Goal: Transaction & Acquisition: Purchase product/service

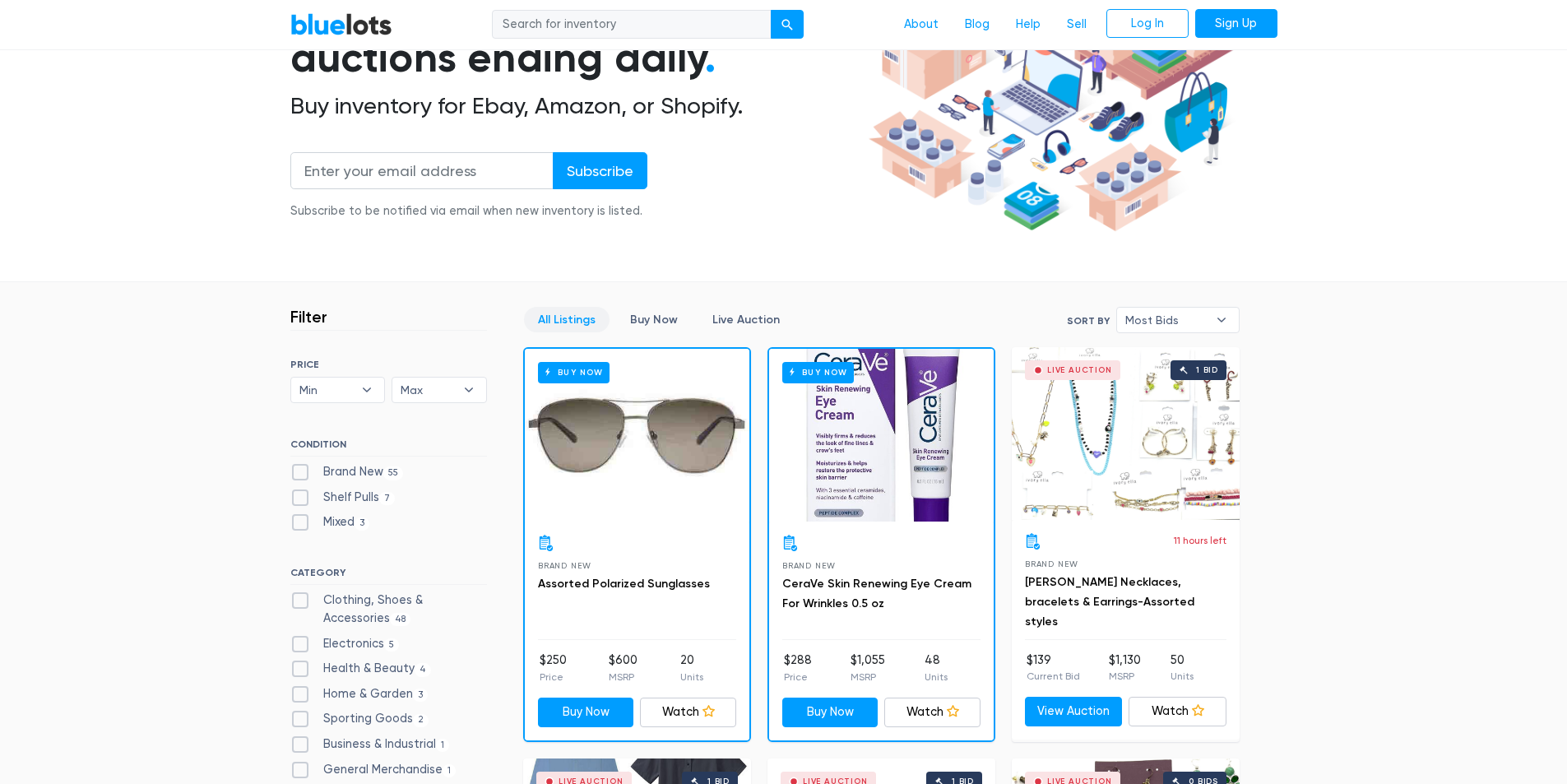
scroll to position [329, 0]
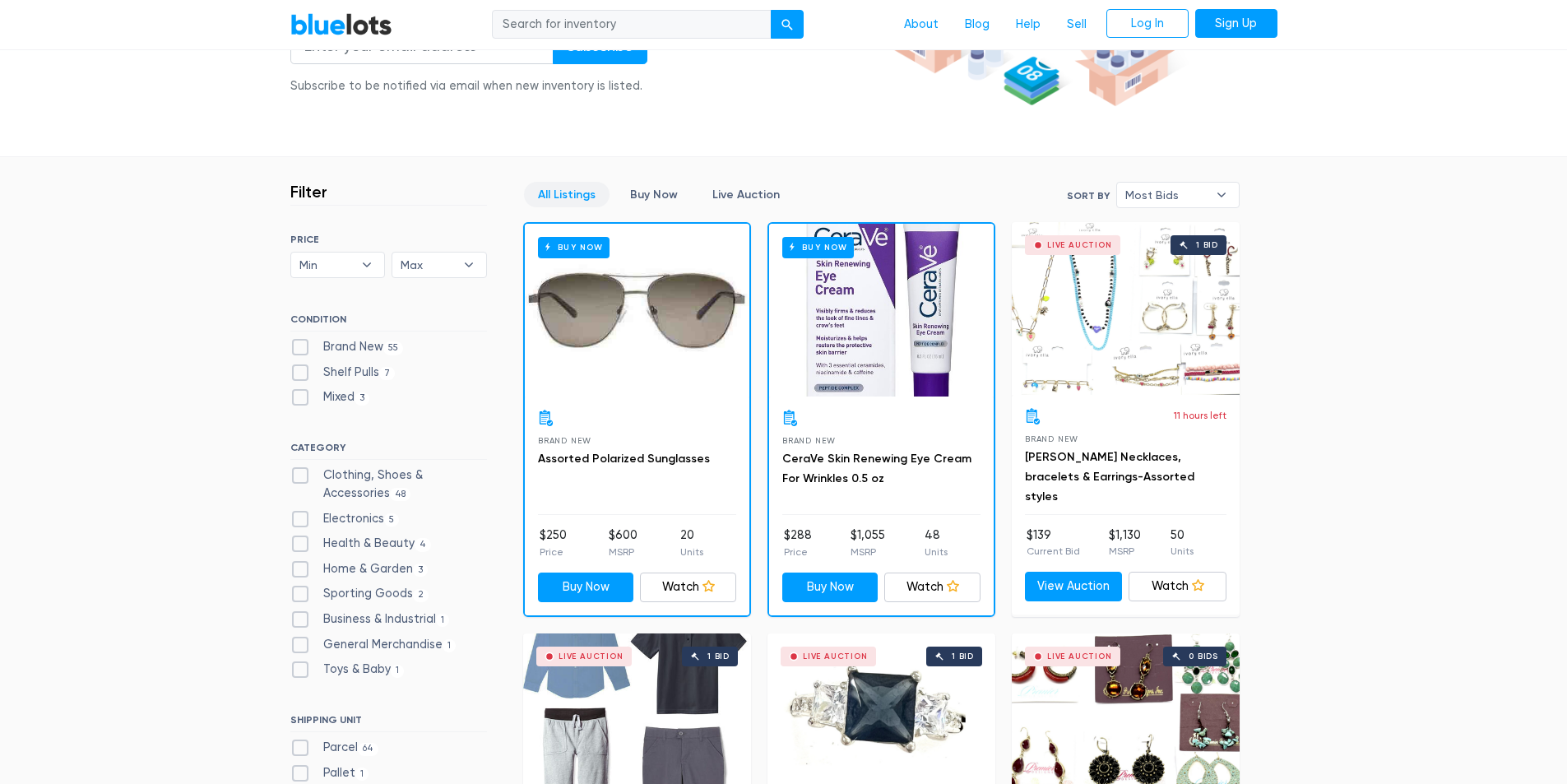
click at [299, 478] on label "Clothing, Shoes & Accessories 48" at bounding box center [389, 484] width 197 height 35
click at [299, 477] on Accessories"] "Clothing, Shoes & Accessories 48" at bounding box center [296, 472] width 11 height 11
checkbox Accessories"] "true"
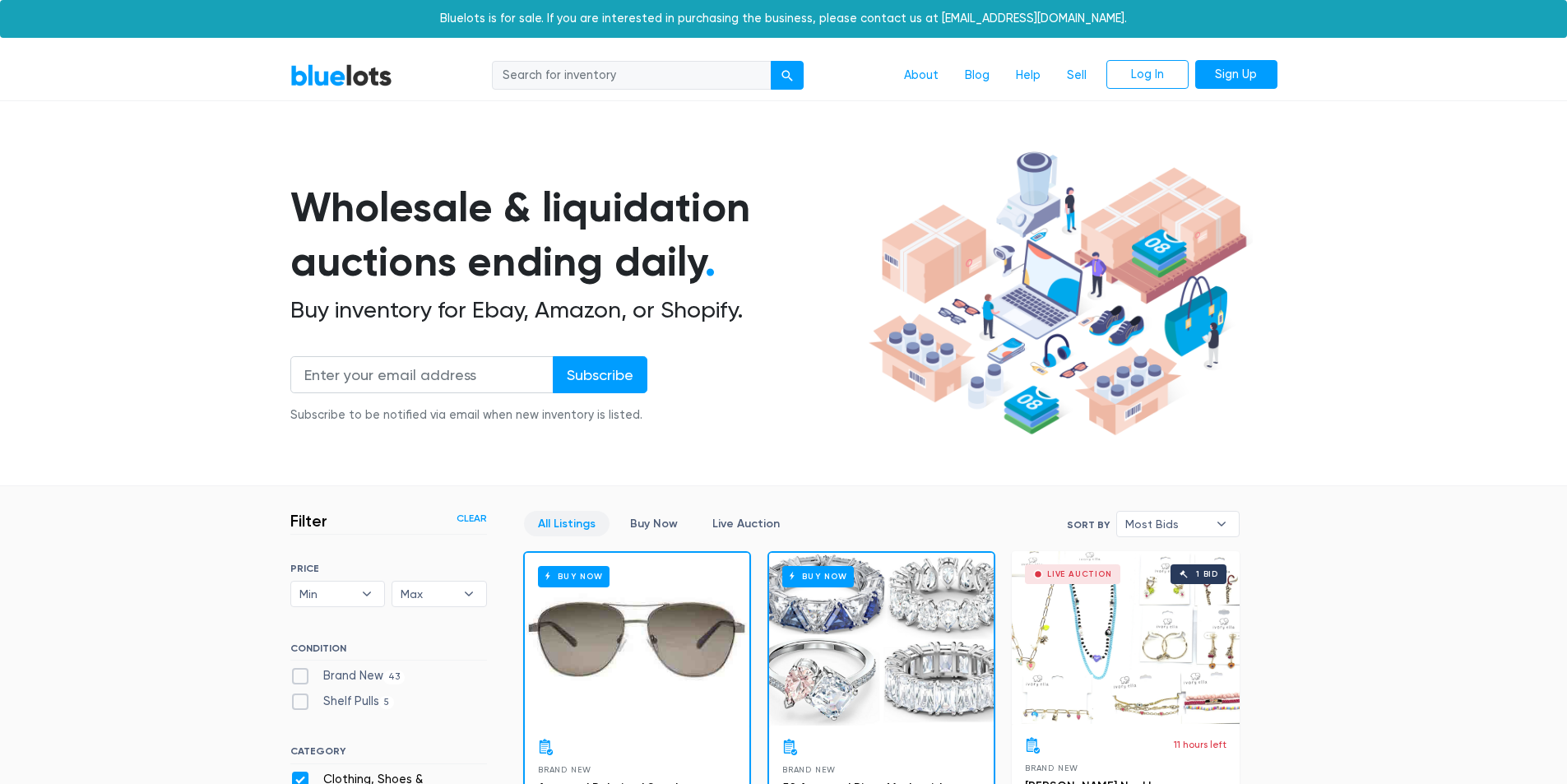
scroll to position [442, 0]
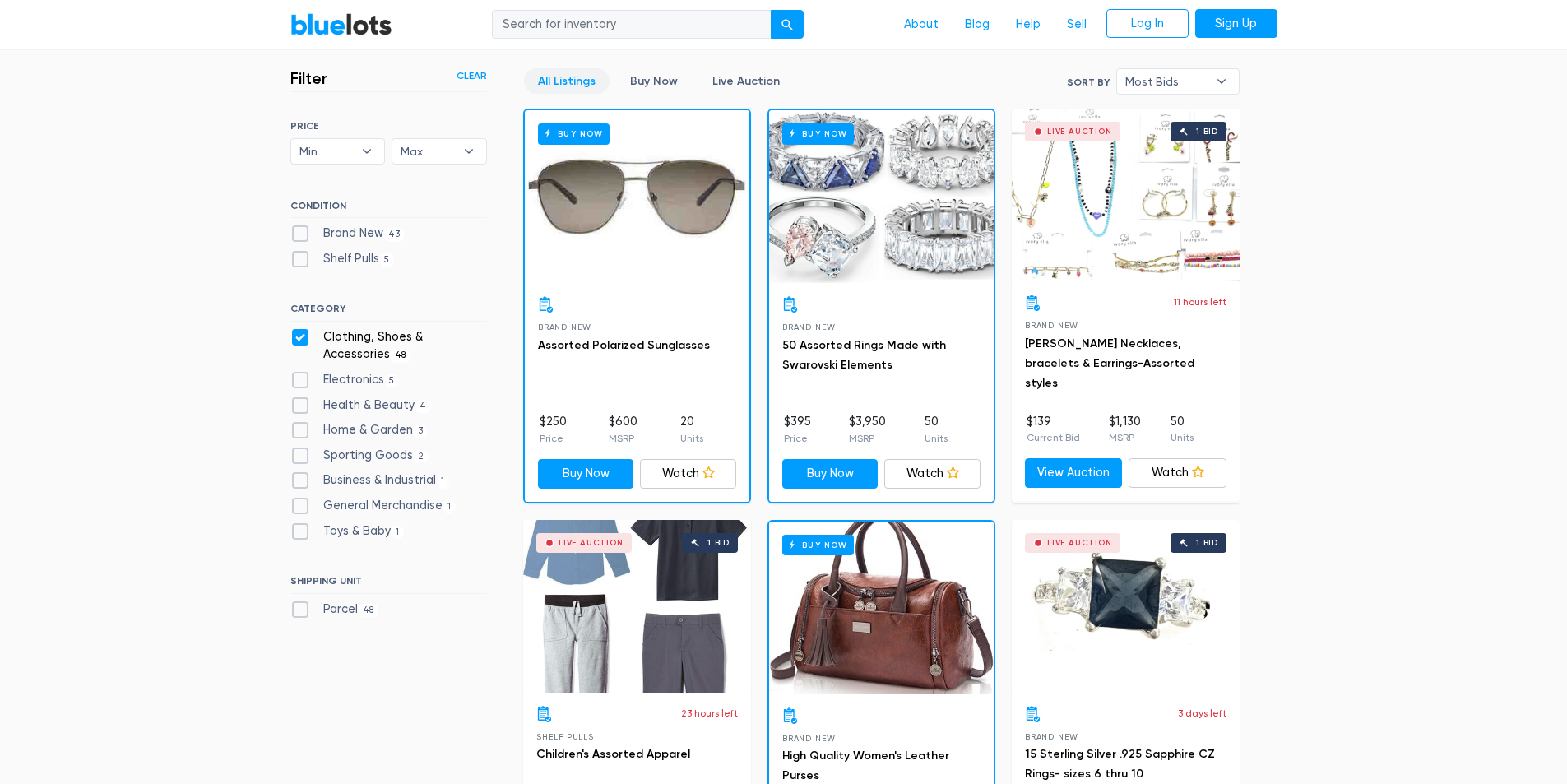
click at [297, 403] on label "Health & Beauty 4" at bounding box center [361, 405] width 142 height 18
click at [297, 403] on Beauty"] "Health & Beauty 4" at bounding box center [296, 402] width 11 height 11
checkbox Beauty"] "true"
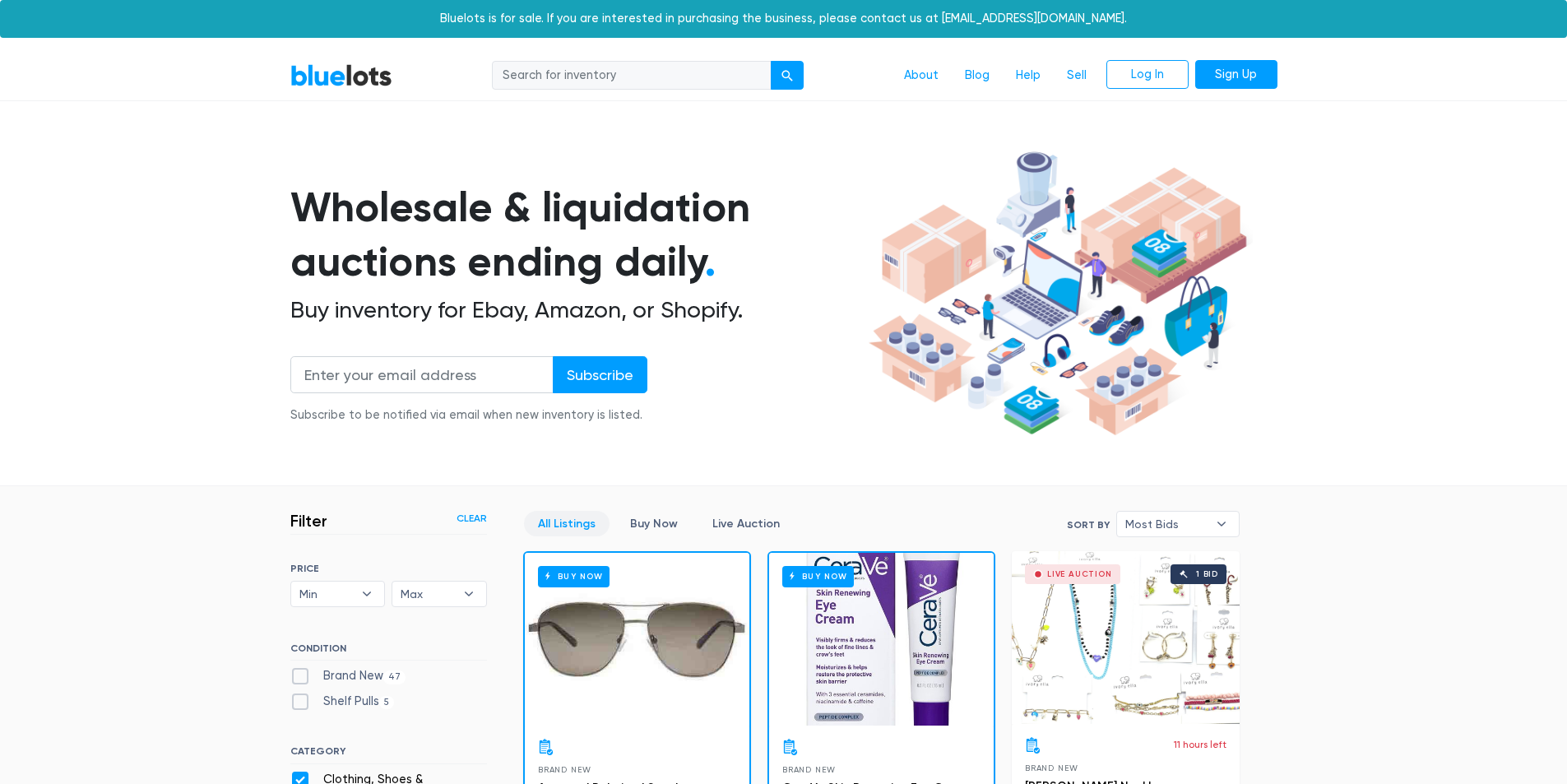
scroll to position [442, 0]
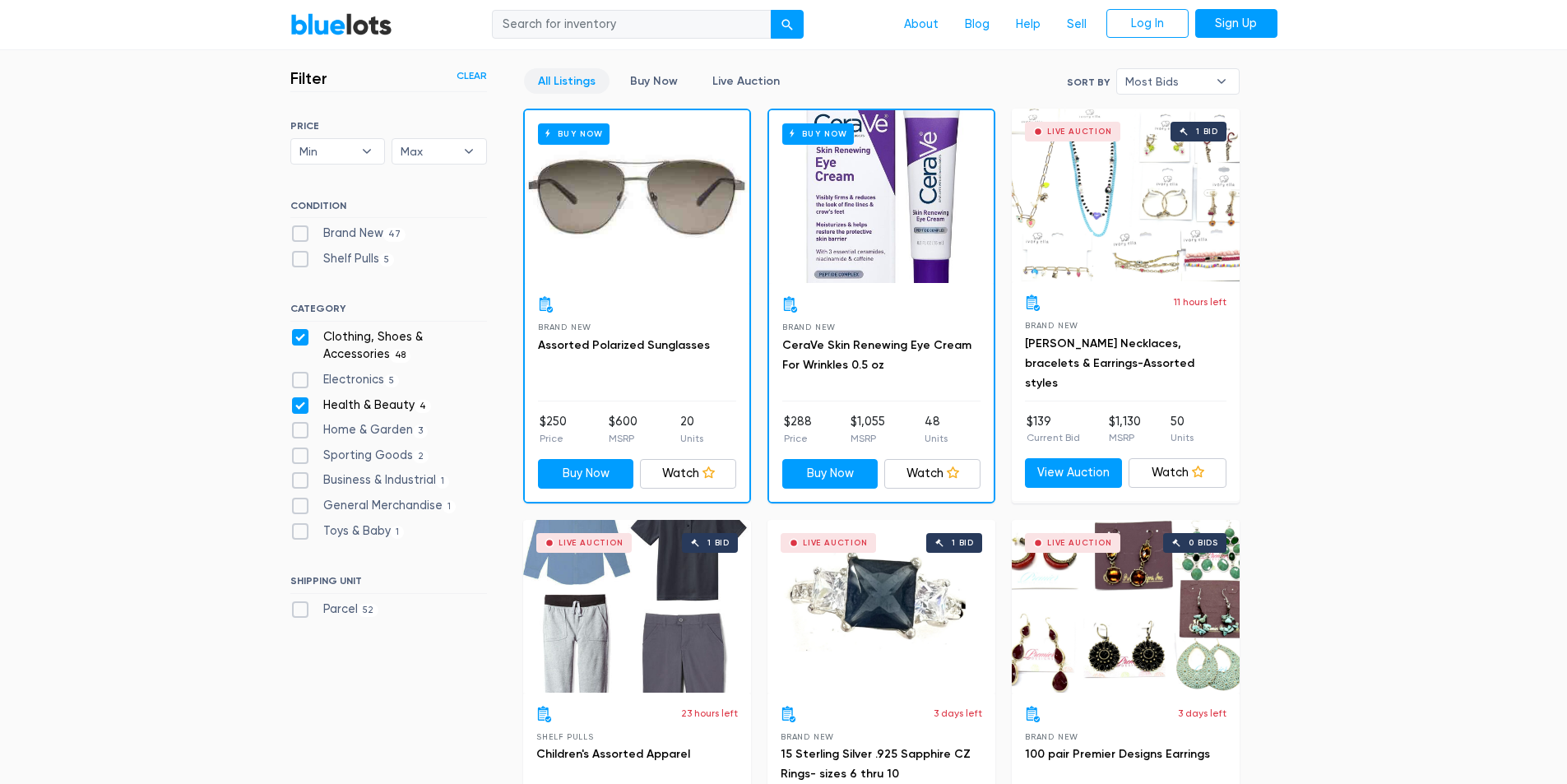
click at [301, 229] on label "Brand New 47" at bounding box center [348, 234] width 116 height 18
click at [301, 229] on New"] "Brand New 47" at bounding box center [296, 230] width 11 height 11
checkbox New"] "true"
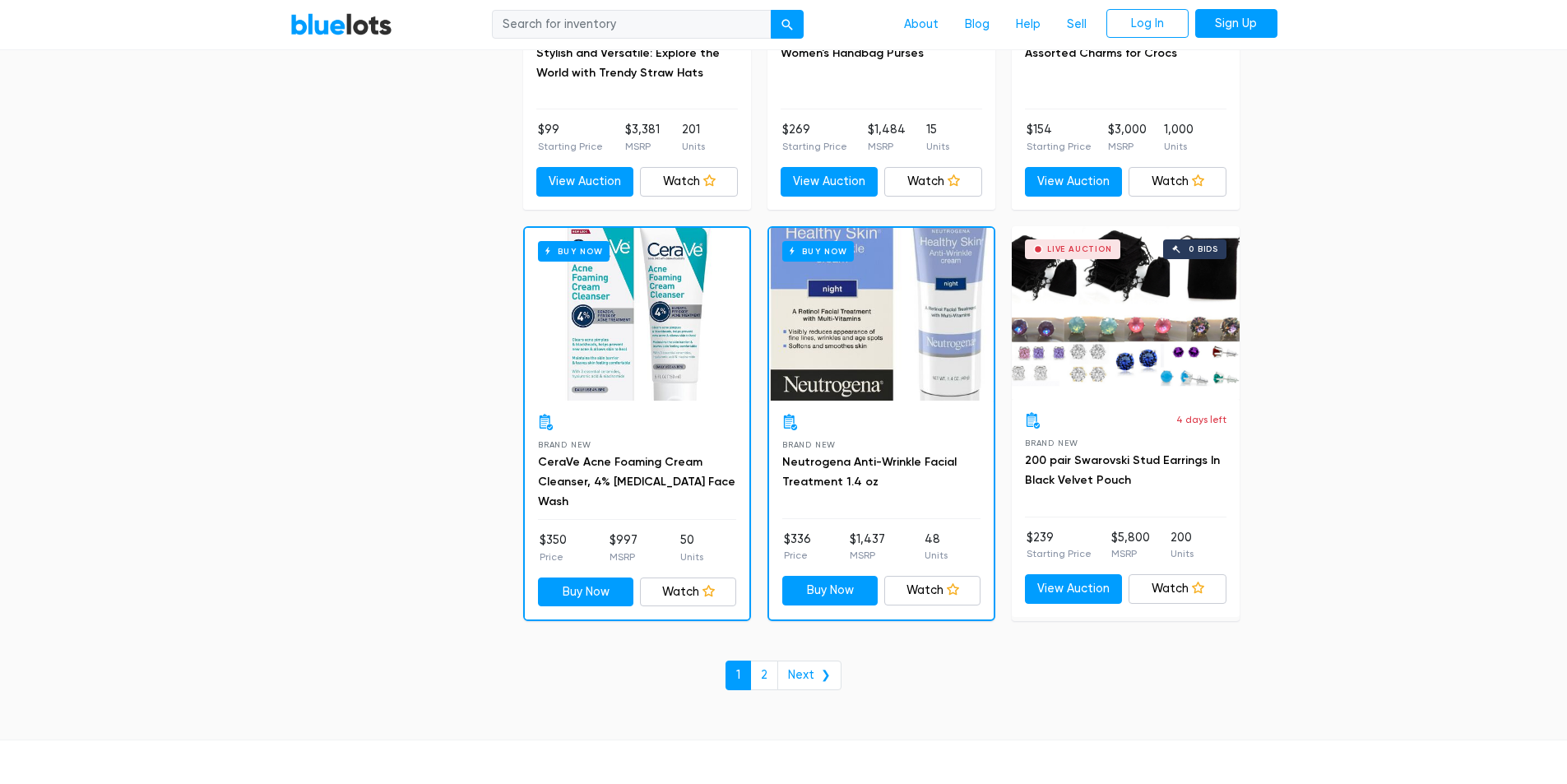
scroll to position [6856, 0]
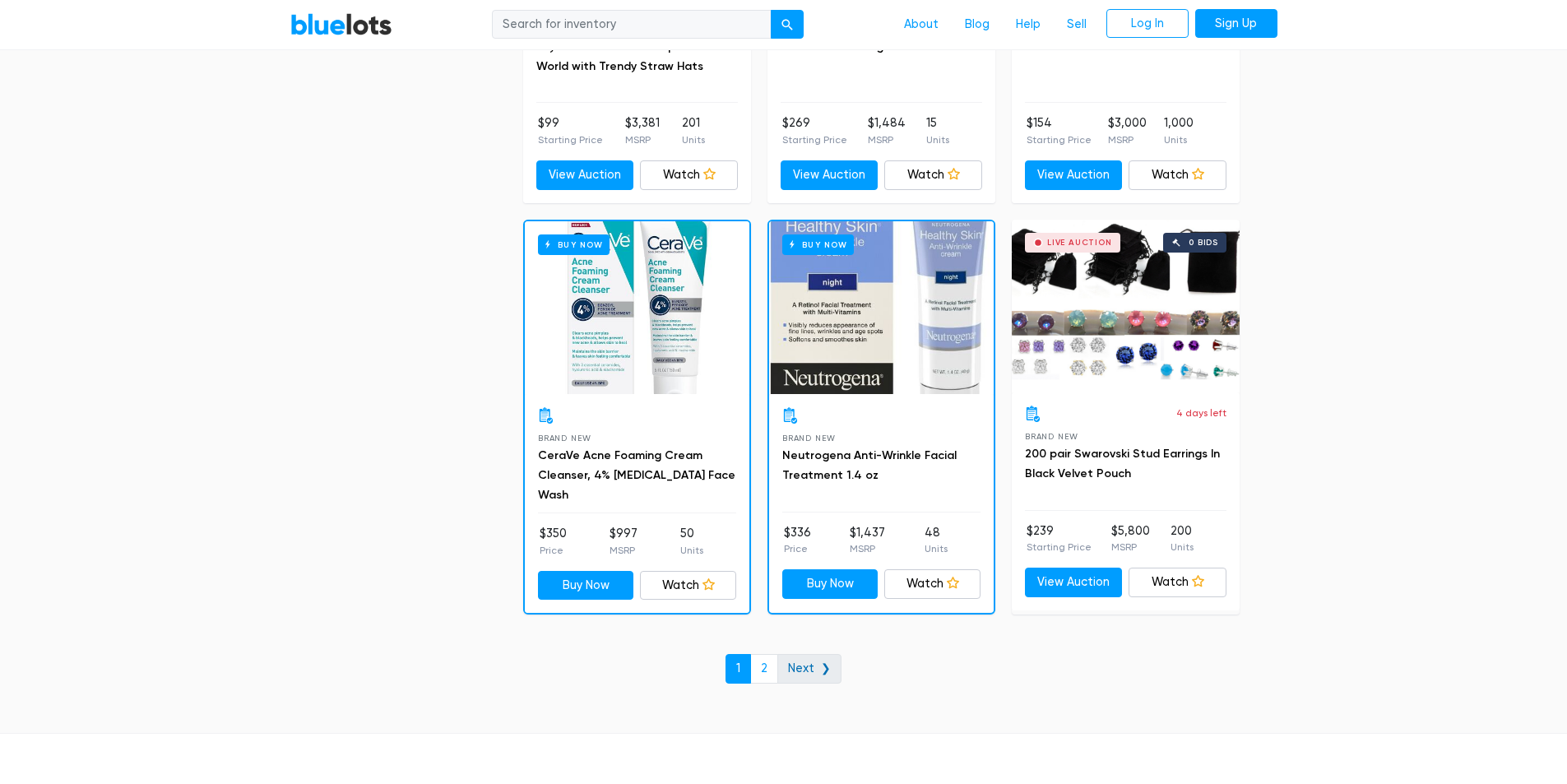
click at [790, 661] on link "Next ❯" at bounding box center [809, 668] width 64 height 29
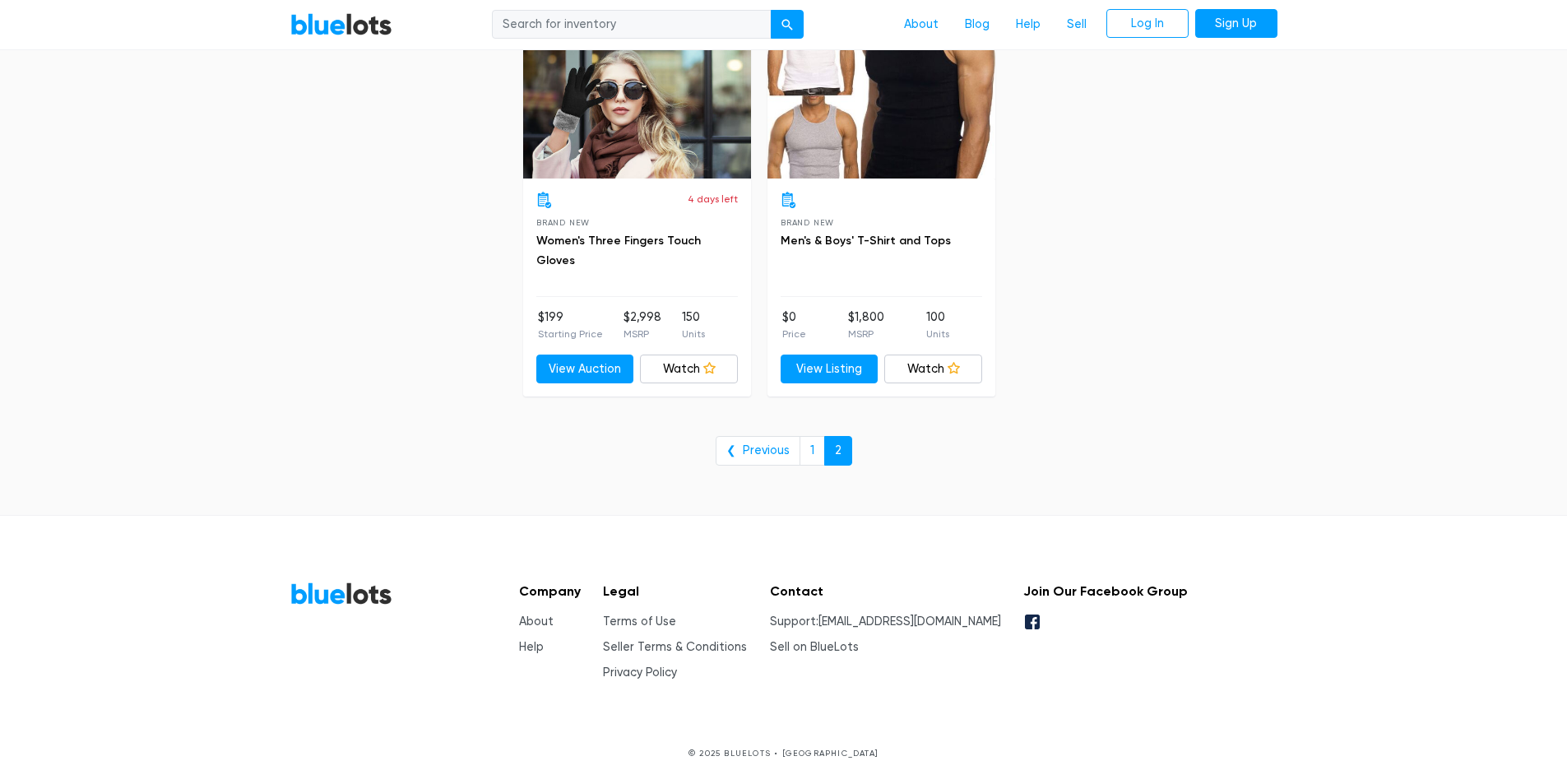
scroll to position [405, 0]
